Goal: Find specific page/section: Find specific page/section

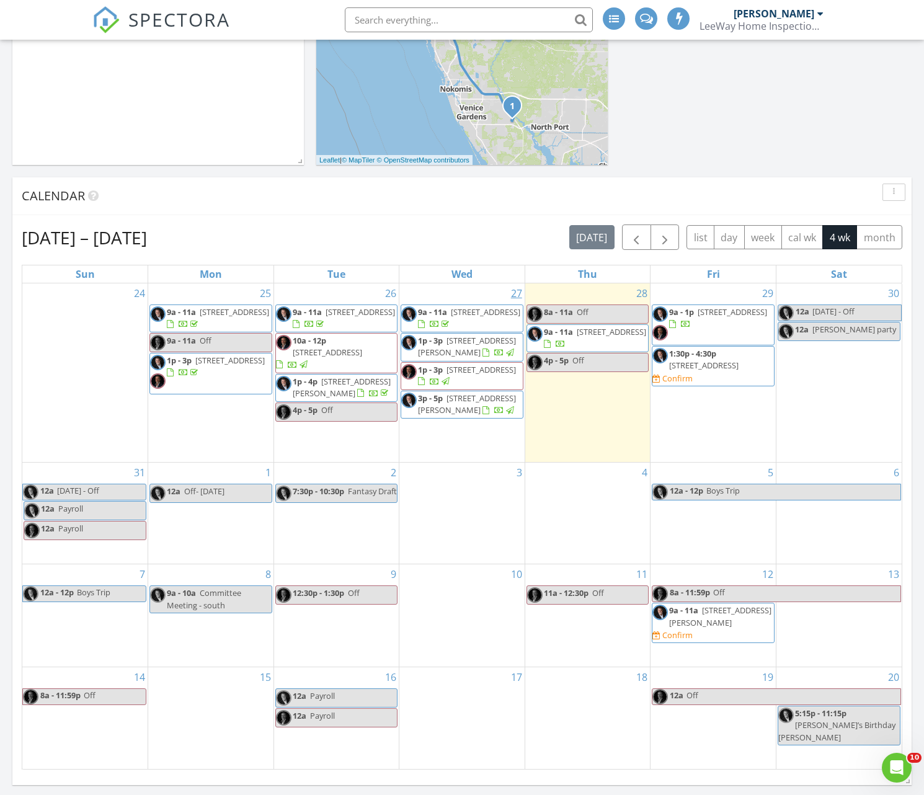
scroll to position [423, 0]
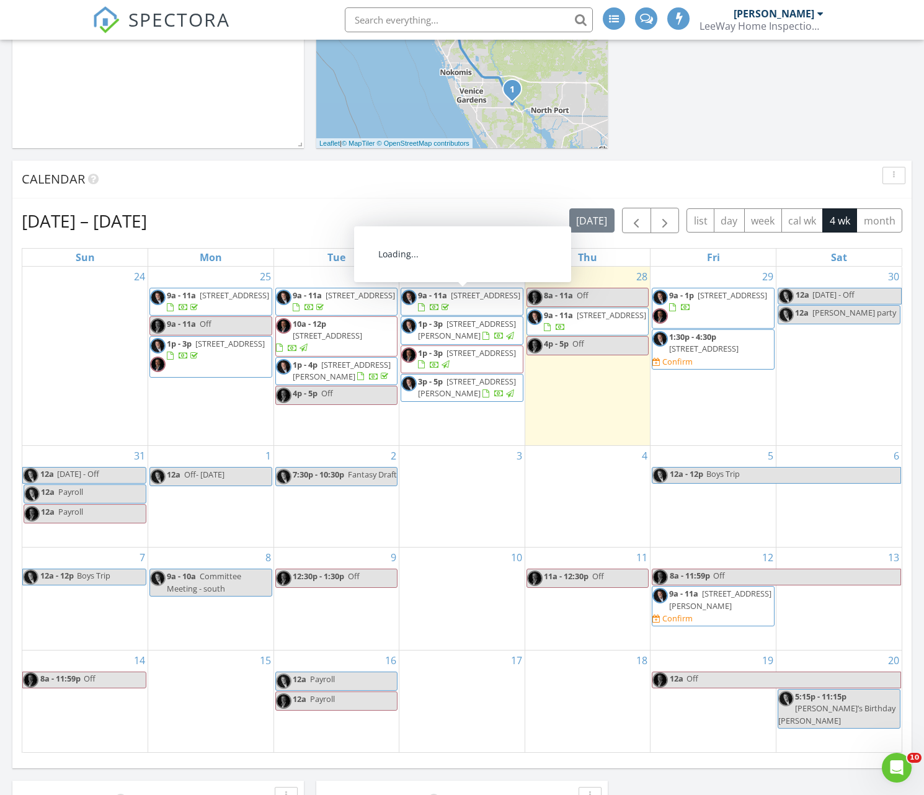
click at [467, 359] on span "6083 Bahia Del Mar Cir 359, St. Petersburg 33715" at bounding box center [481, 352] width 69 height 11
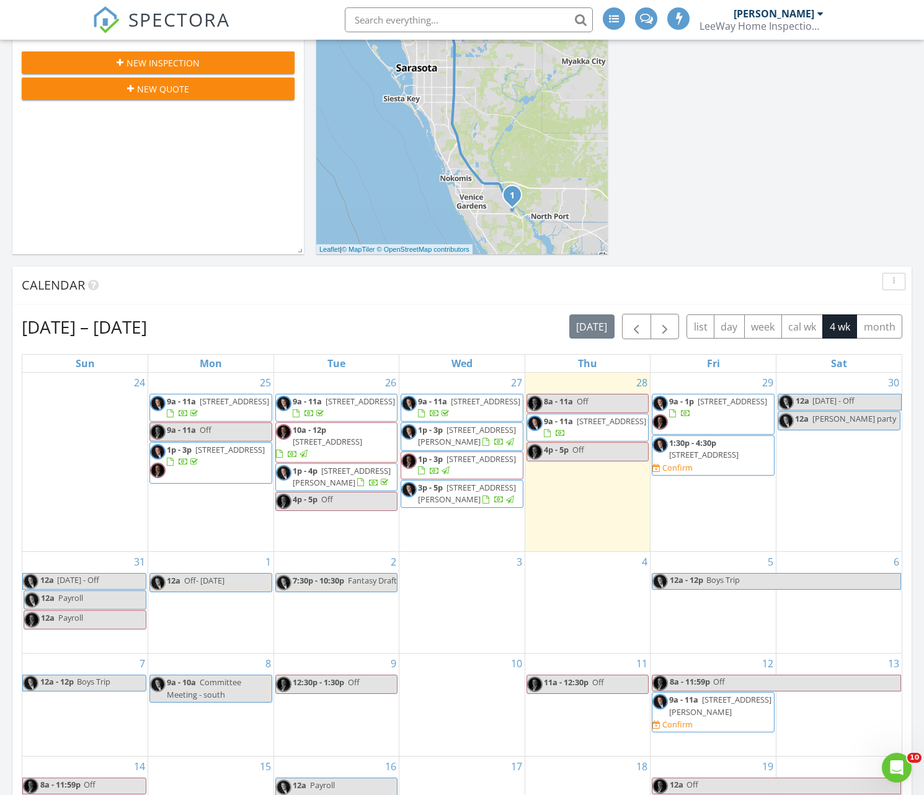
scroll to position [318, 0]
click at [453, 440] on span "2309 Avenue C 100, Holmes Beach 34217" at bounding box center [467, 435] width 98 height 23
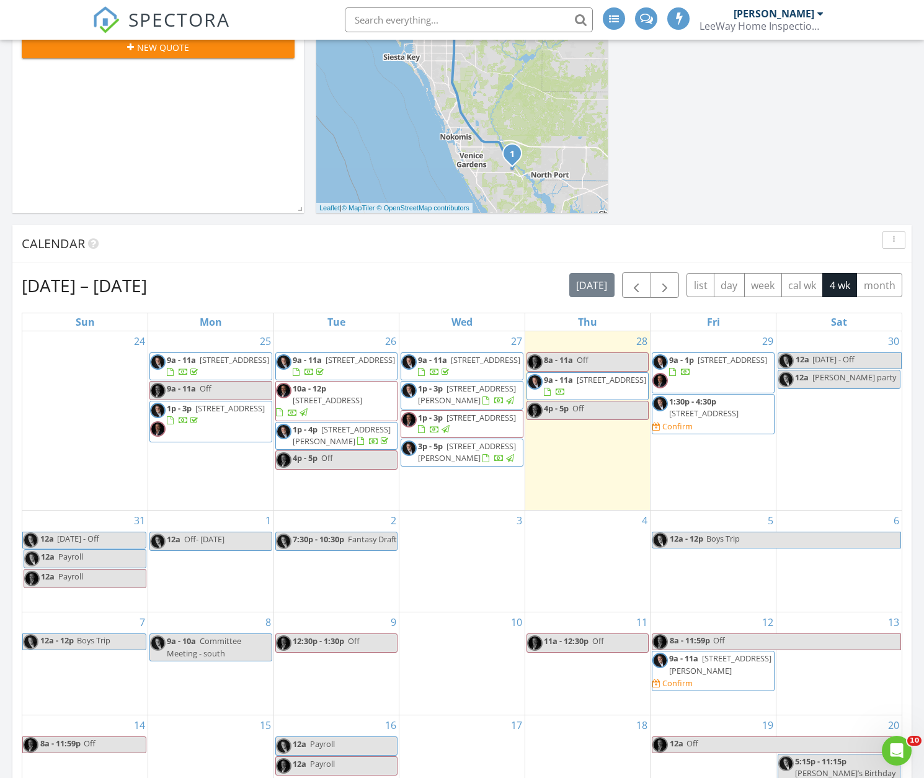
scroll to position [360, 0]
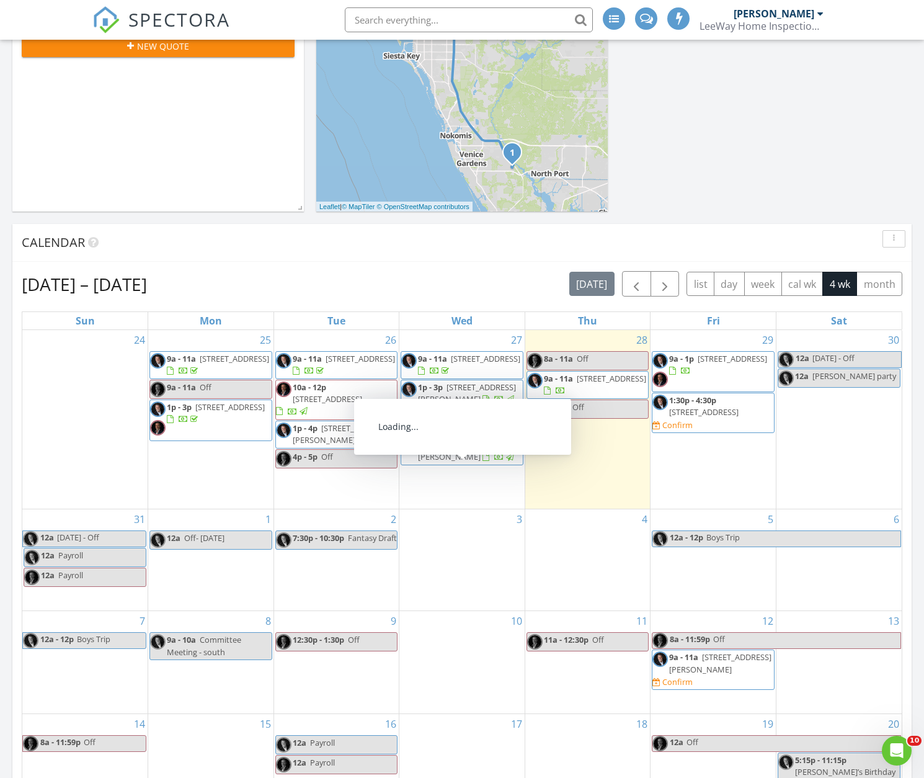
click at [447, 463] on span "3p - 5p 2309 Avenue C 200, Holmes Beach 34217" at bounding box center [462, 451] width 122 height 24
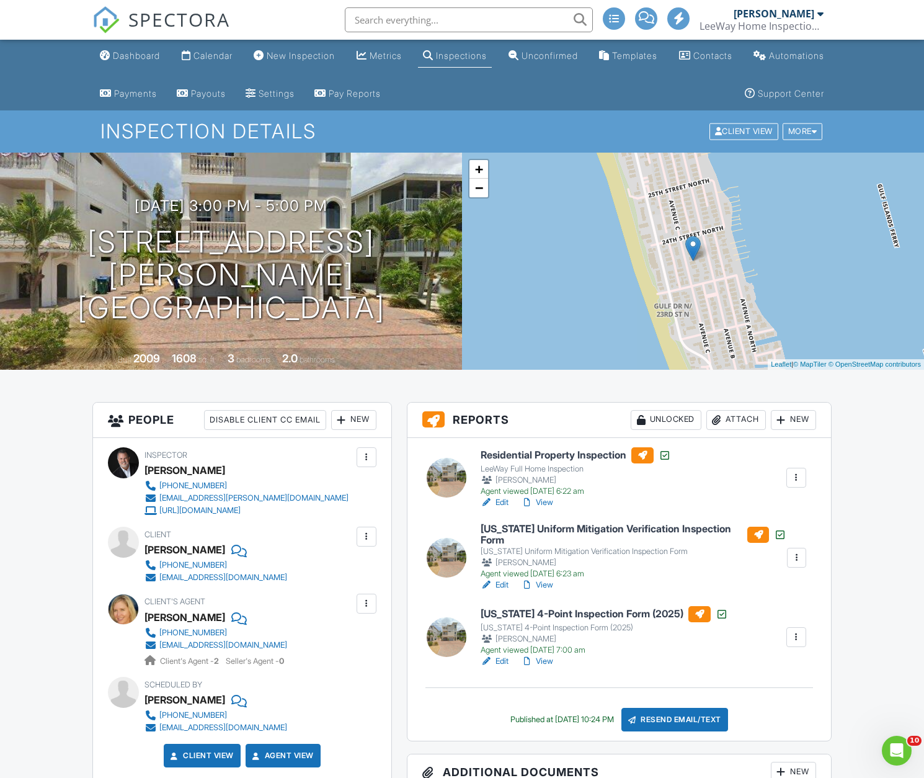
click at [551, 502] on link "View" at bounding box center [537, 502] width 32 height 12
click at [139, 58] on div "Dashboard" at bounding box center [136, 55] width 47 height 11
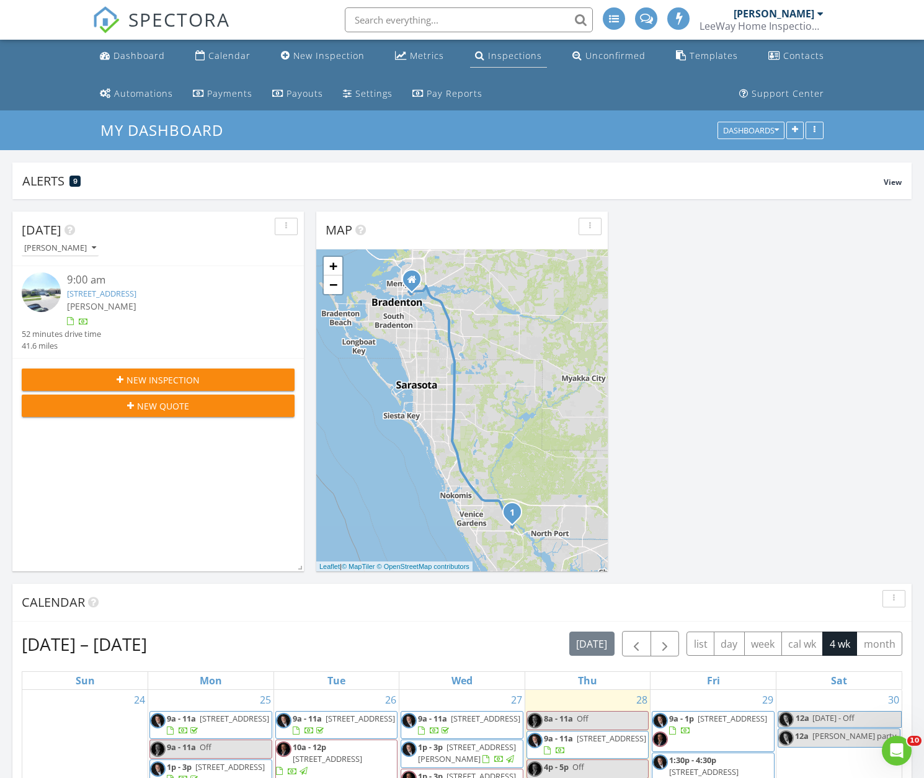
click at [493, 56] on div "Inspections" at bounding box center [515, 56] width 54 height 12
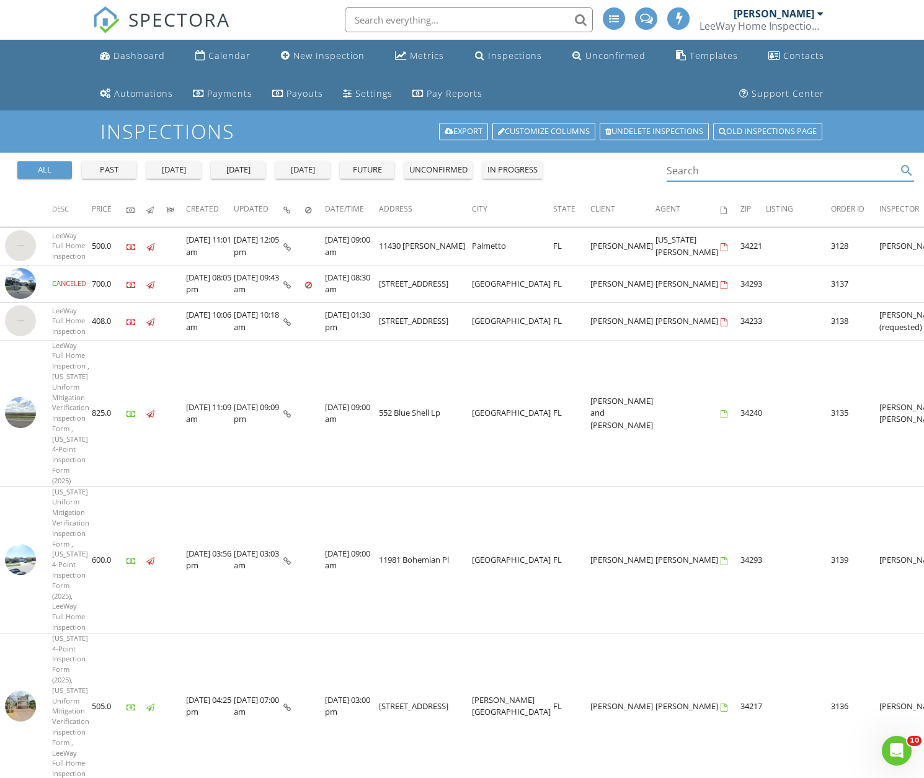
click at [696, 172] on input "Search" at bounding box center [782, 171] width 230 height 20
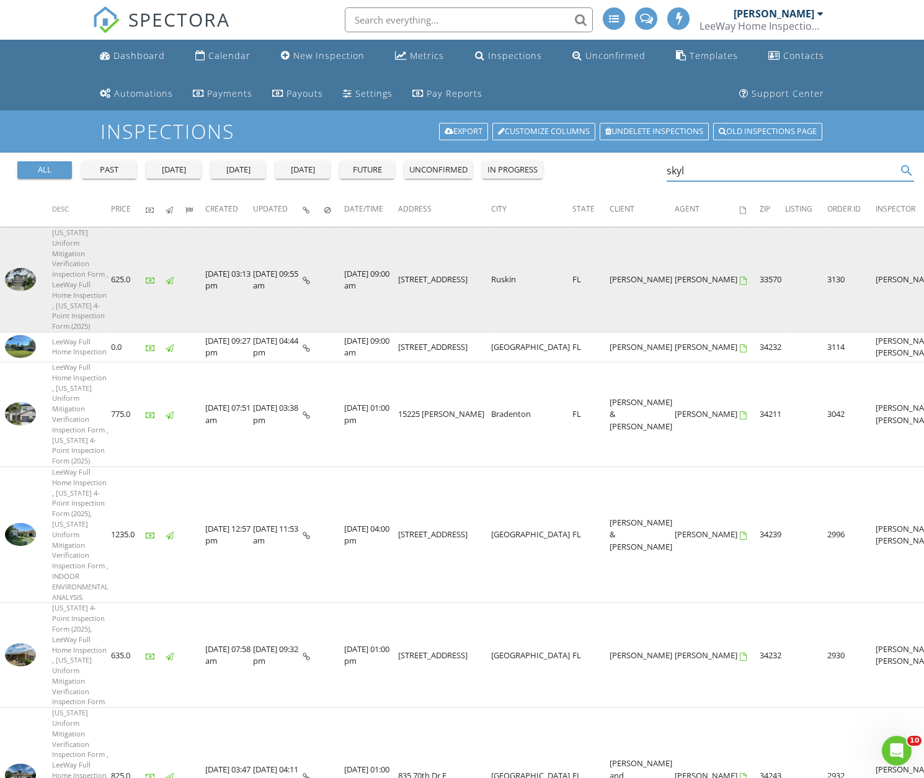
type input "skyl"
click at [12, 269] on img at bounding box center [20, 279] width 31 height 23
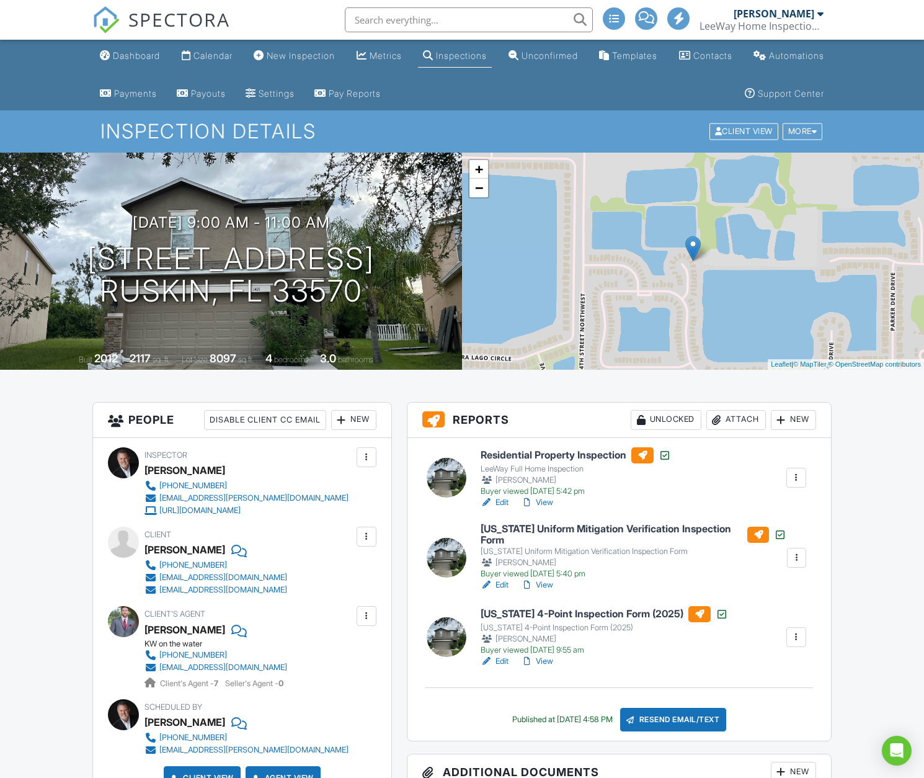
click at [550, 501] on link "View" at bounding box center [537, 502] width 32 height 12
